Goal: Information Seeking & Learning: Learn about a topic

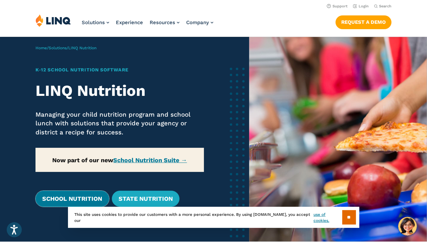
click at [84, 196] on link "School Nutrition" at bounding box center [72, 199] width 73 height 16
